Goal: Transaction & Acquisition: Purchase product/service

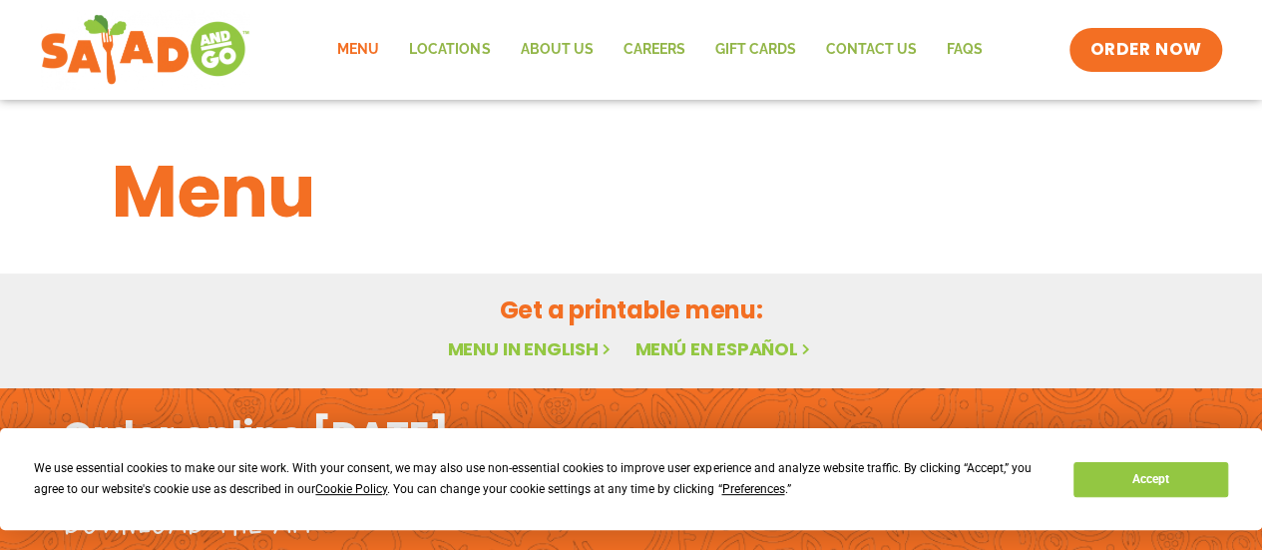
scroll to position [143, 0]
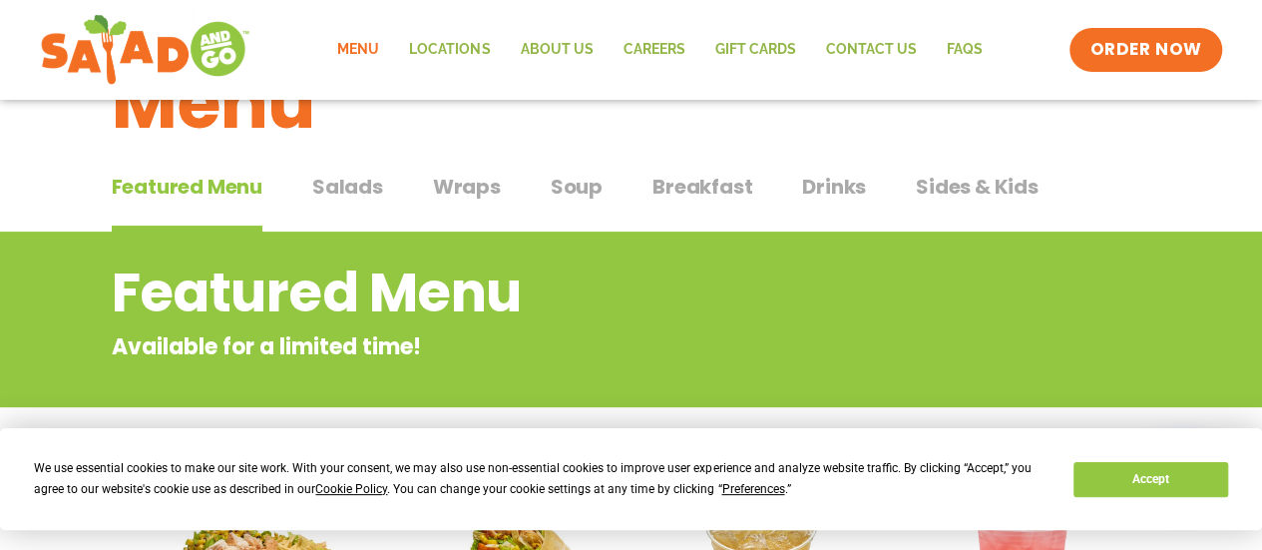
scroll to position [85, 0]
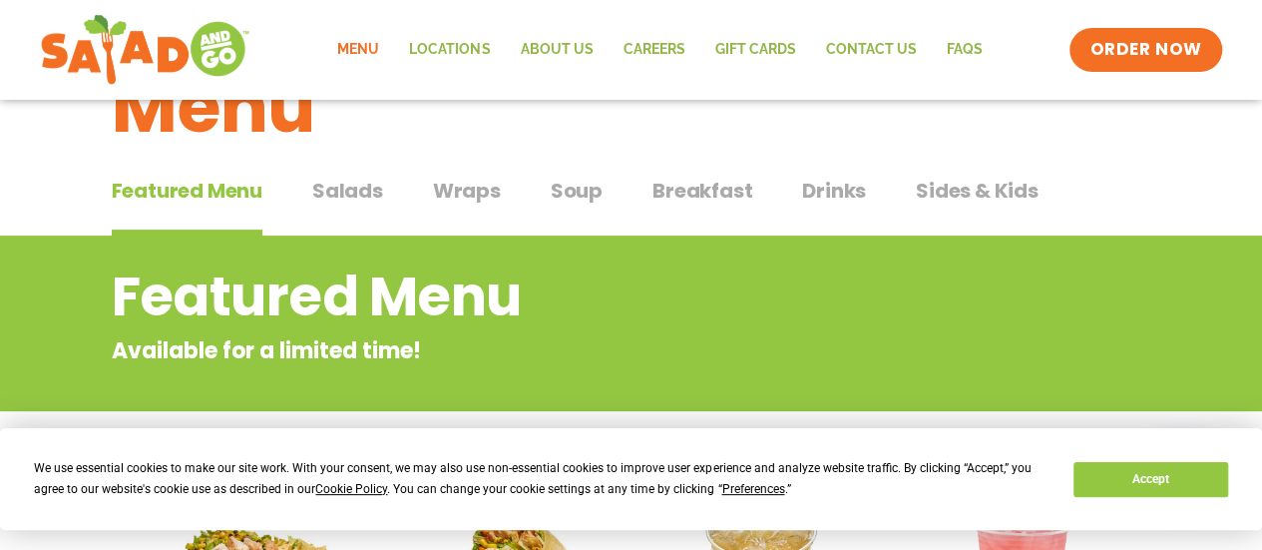
click at [694, 187] on span "Breakfast" at bounding box center [702, 191] width 100 height 30
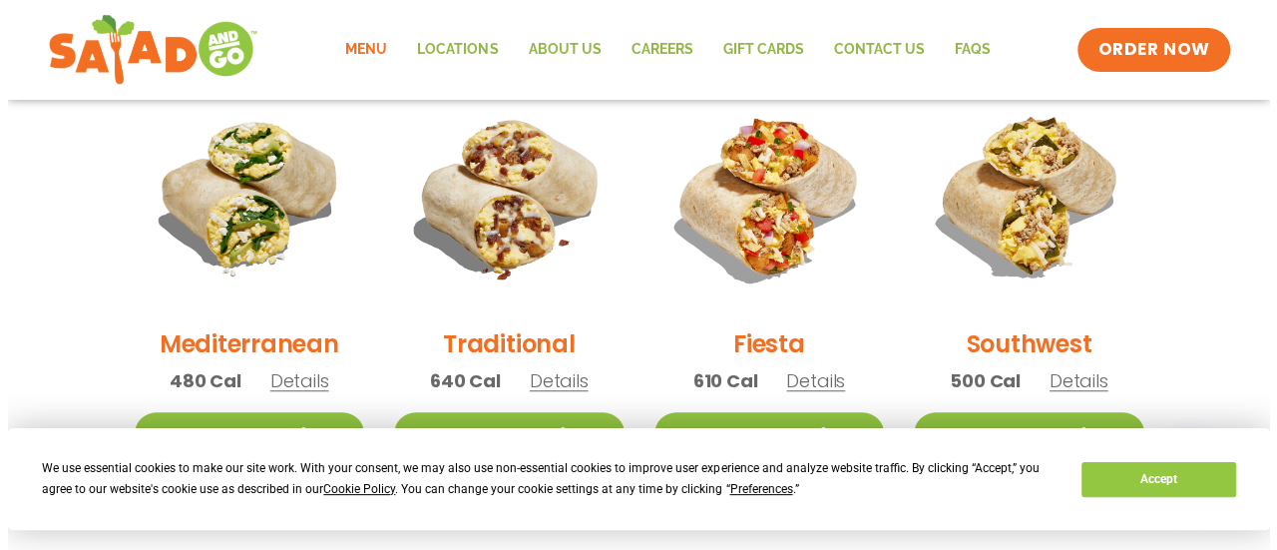
scroll to position [548, 0]
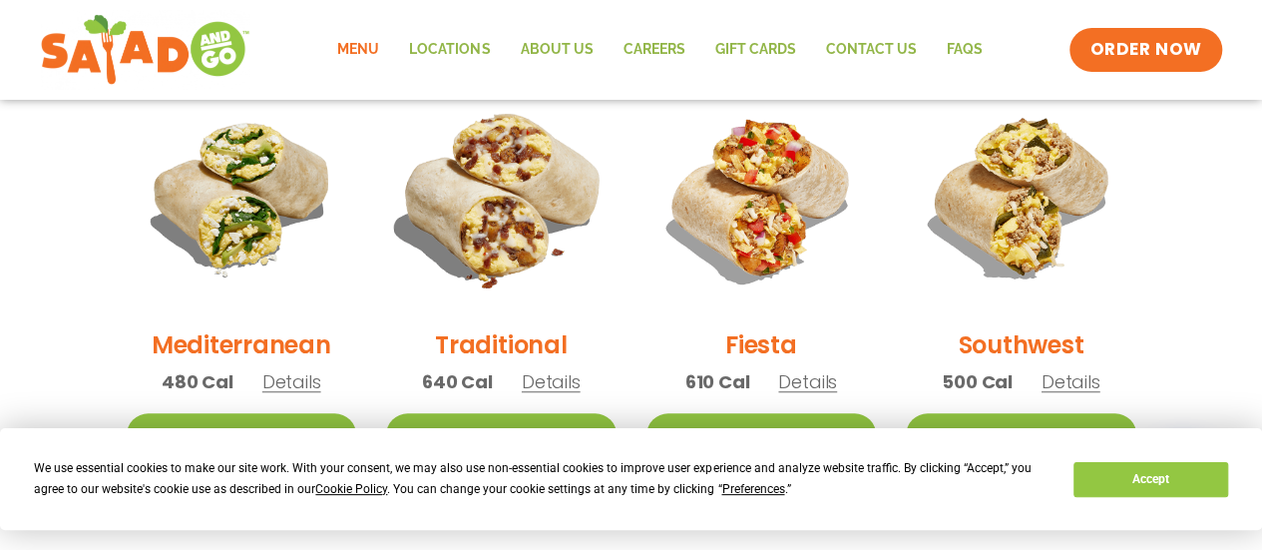
click at [479, 229] on img at bounding box center [501, 197] width 270 height 270
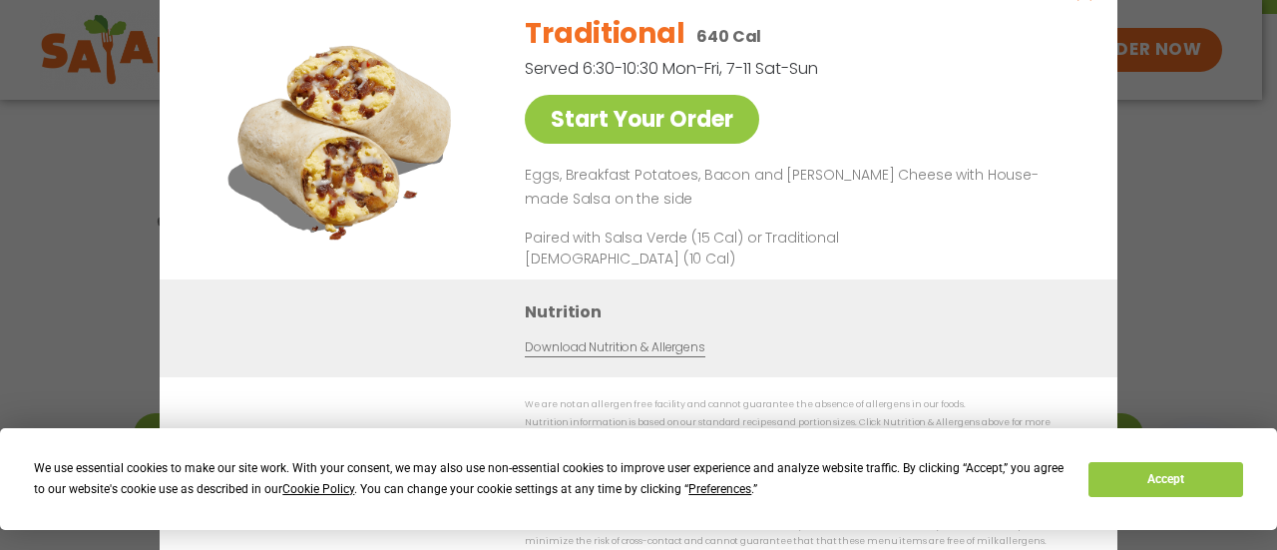
click at [1149, 235] on div "Start Your Order Traditional 640 Cal Served 6:30-10:30 Mon-Fri, 7-11 Sat-Sun St…" at bounding box center [638, 275] width 1277 height 550
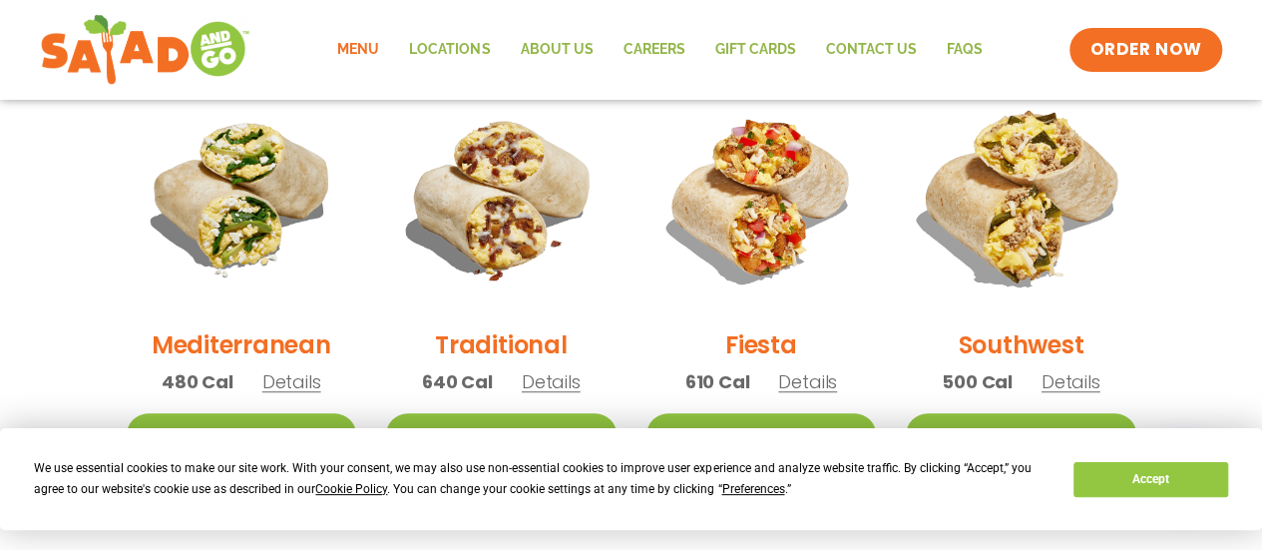
click at [1033, 204] on img at bounding box center [1021, 197] width 270 height 270
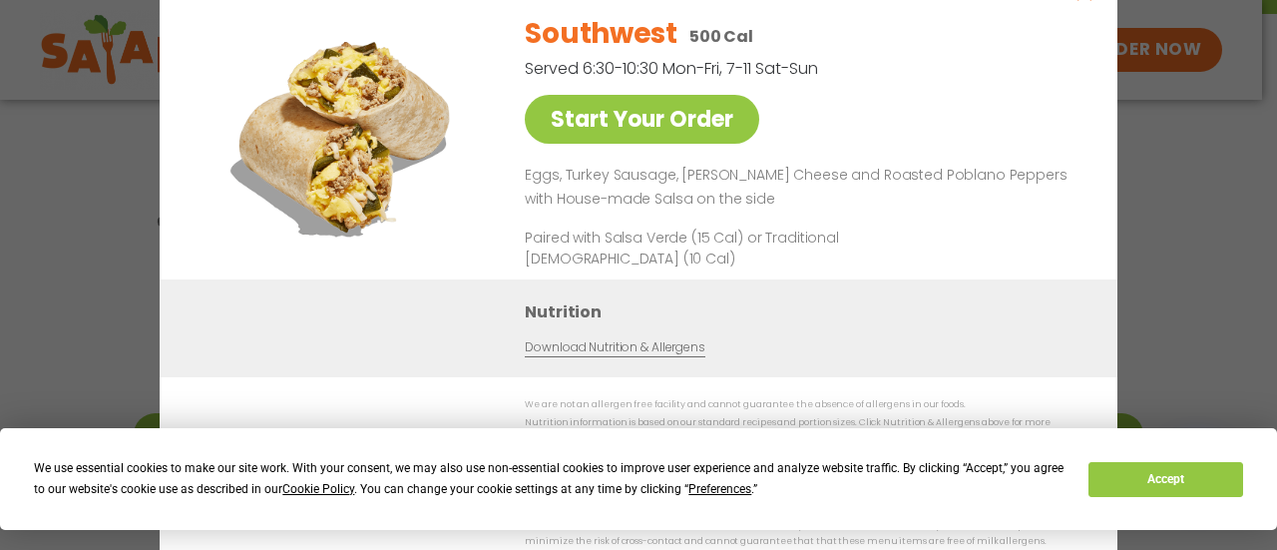
click at [1189, 214] on div "Start Your Order Southwest 500 Cal Served 6:30-10:30 Mon-Fri, 7-11 Sat-Sun Star…" at bounding box center [638, 275] width 1277 height 550
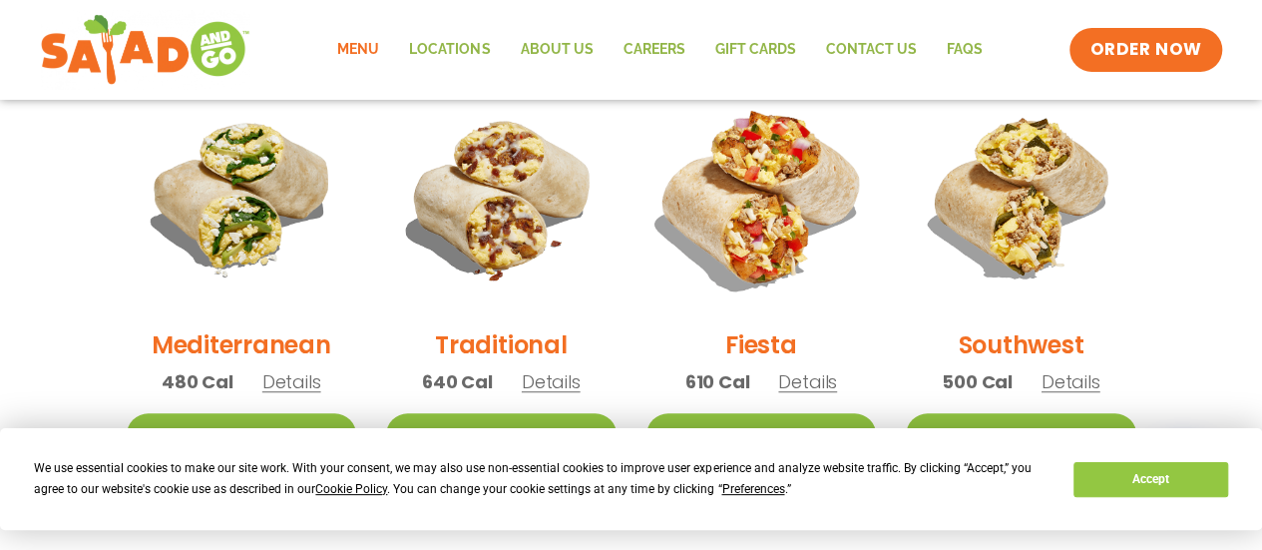
click at [738, 215] on img at bounding box center [760, 197] width 270 height 270
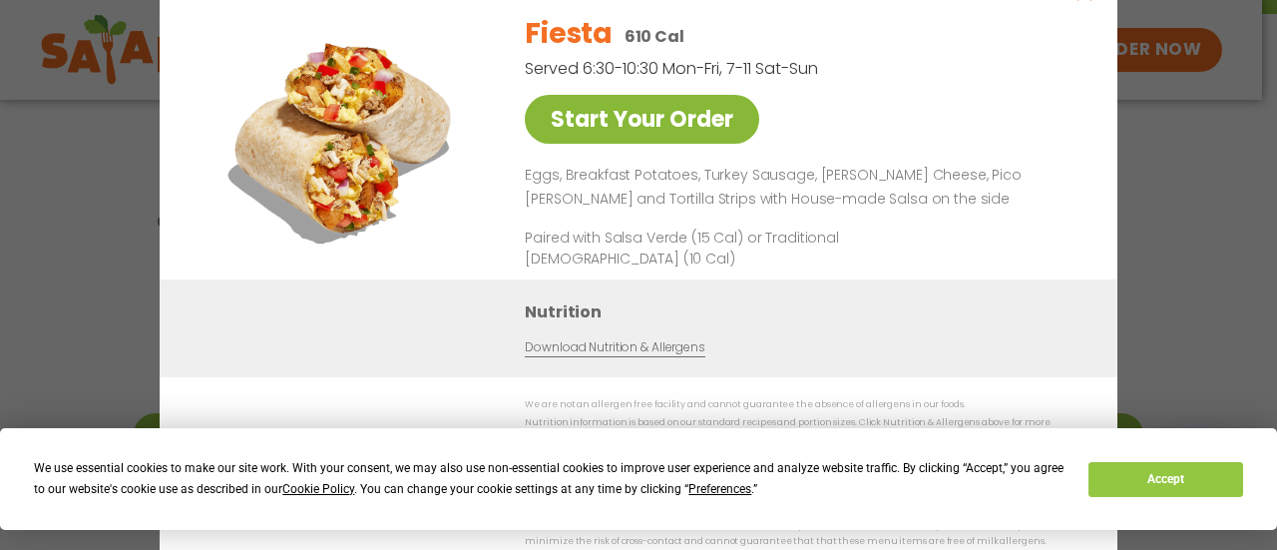
click at [648, 117] on link "Start Your Order" at bounding box center [642, 119] width 234 height 49
